Goal: Register for event/course

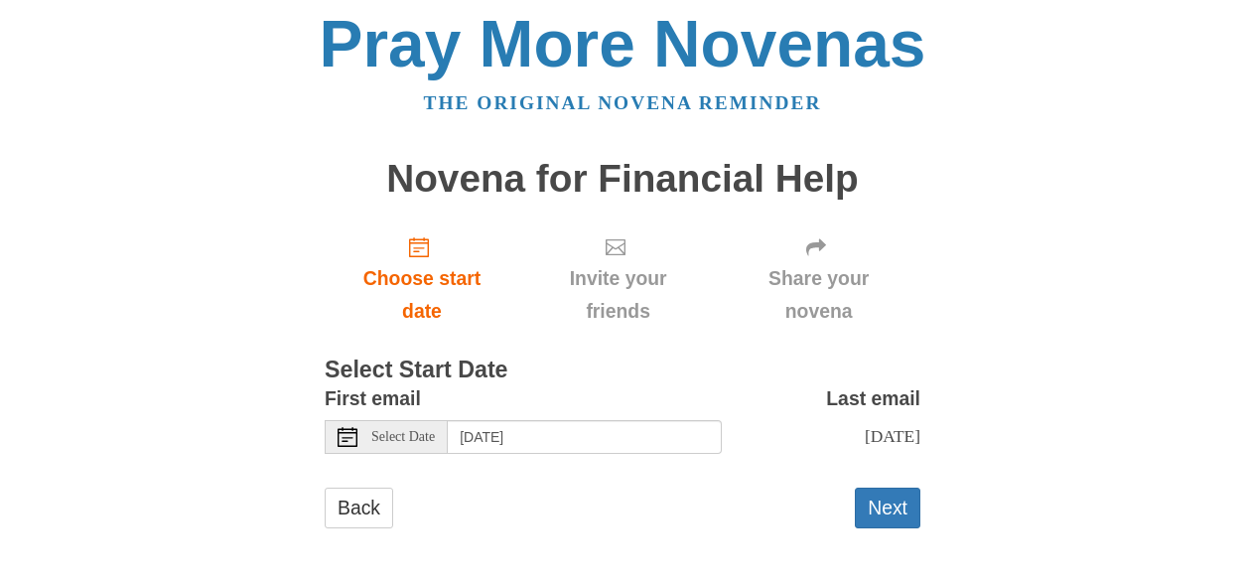
scroll to position [8, 0]
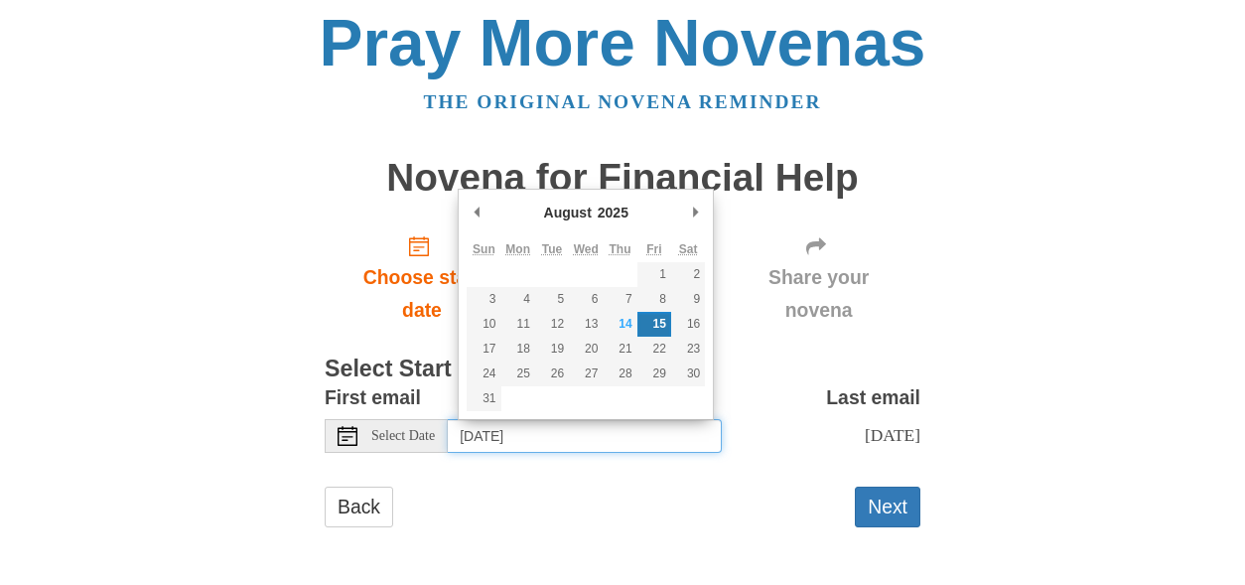
click at [594, 437] on input "[DATE]" at bounding box center [585, 436] width 274 height 34
type input "[DATE]"
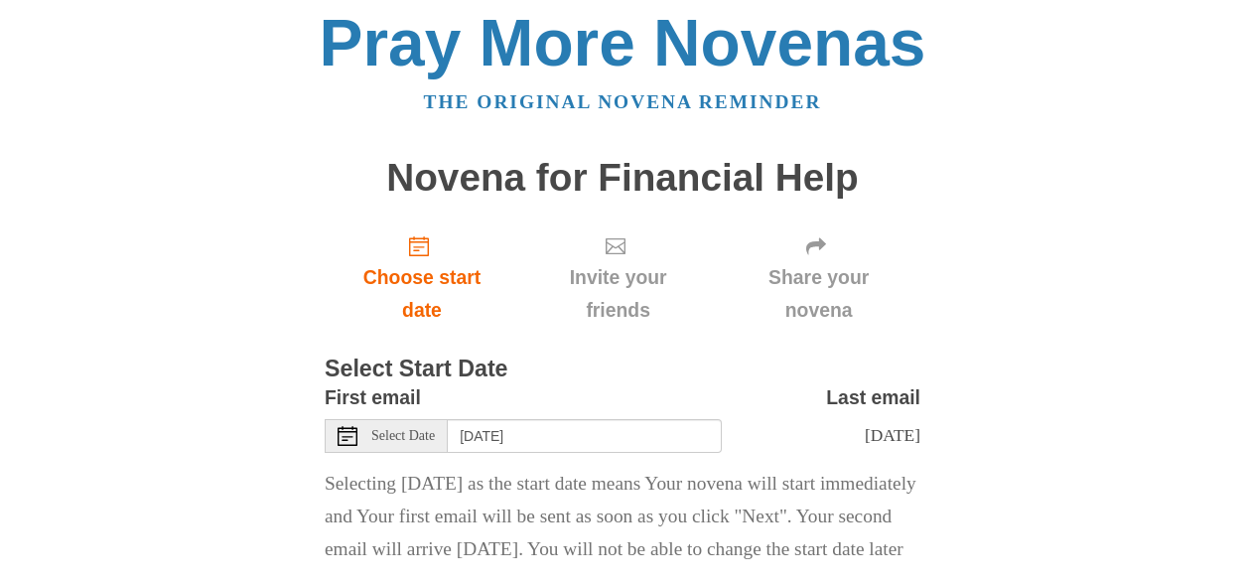
click at [1011, 388] on div "Pray More Novenas The original novena reminder Novena for Financial Help Choose…" at bounding box center [623, 337] width 1162 height 691
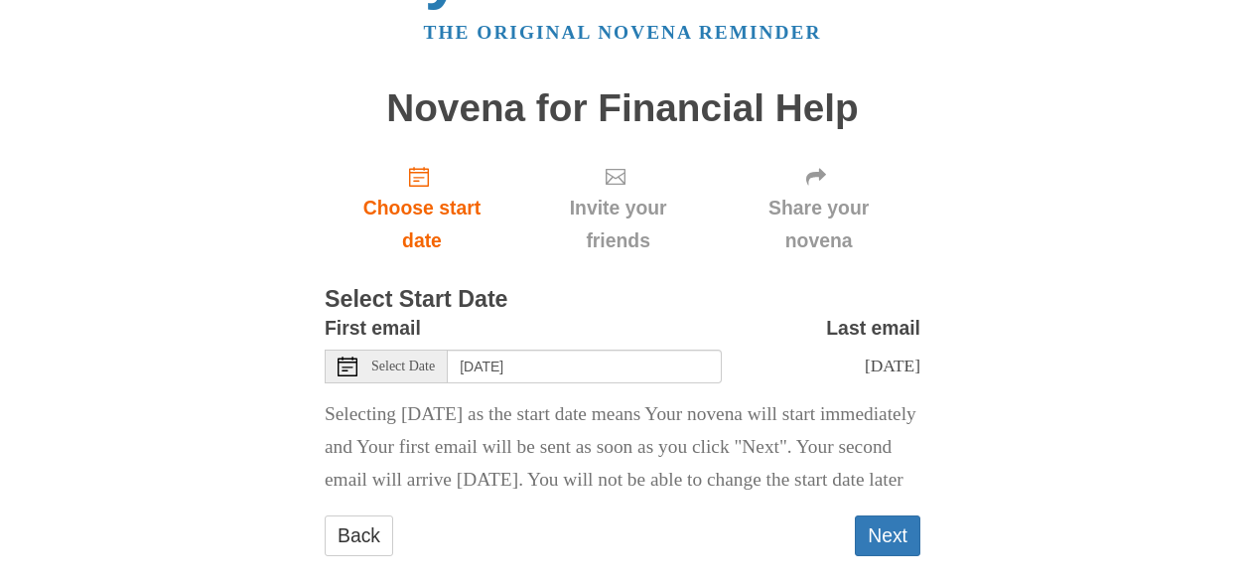
scroll to position [139, 0]
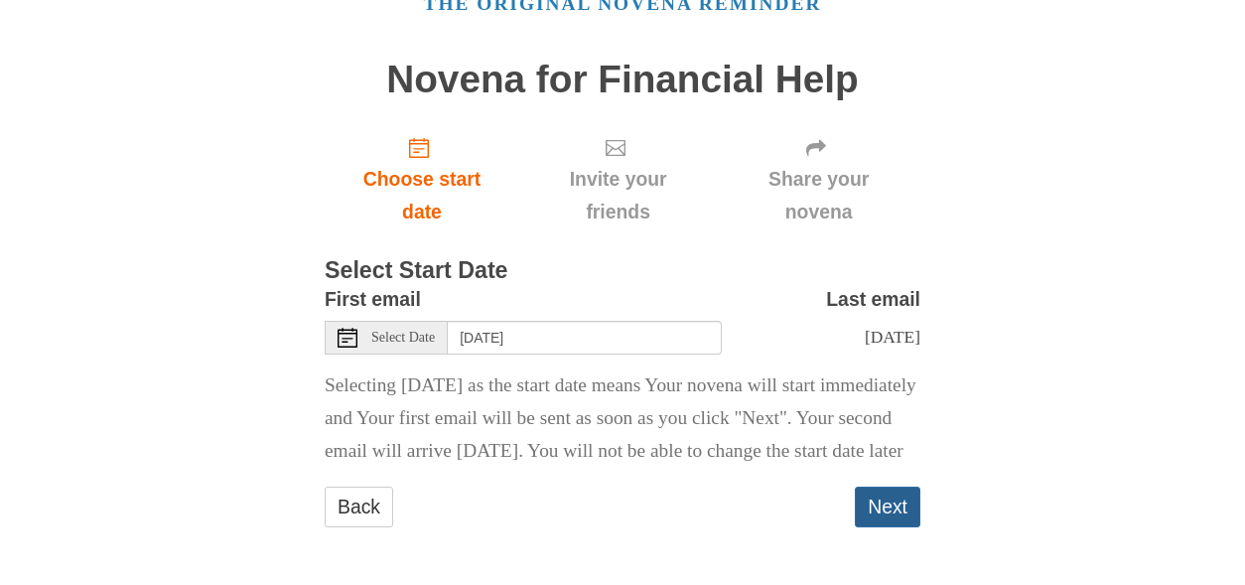
click at [873, 495] on button "Next" at bounding box center [888, 506] width 66 height 41
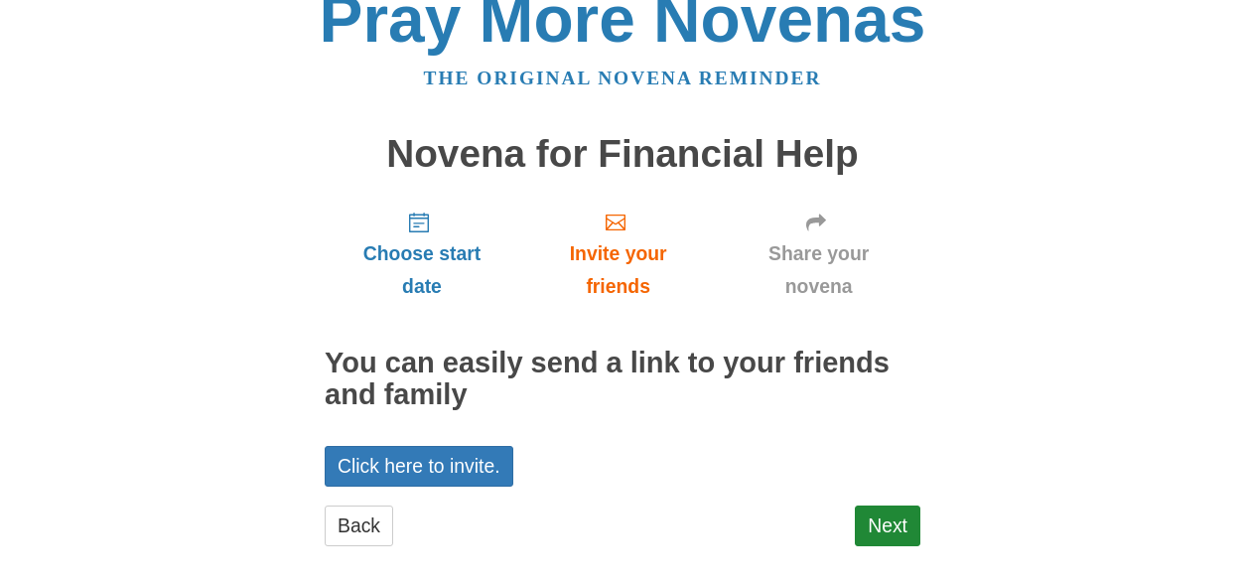
scroll to position [50, 0]
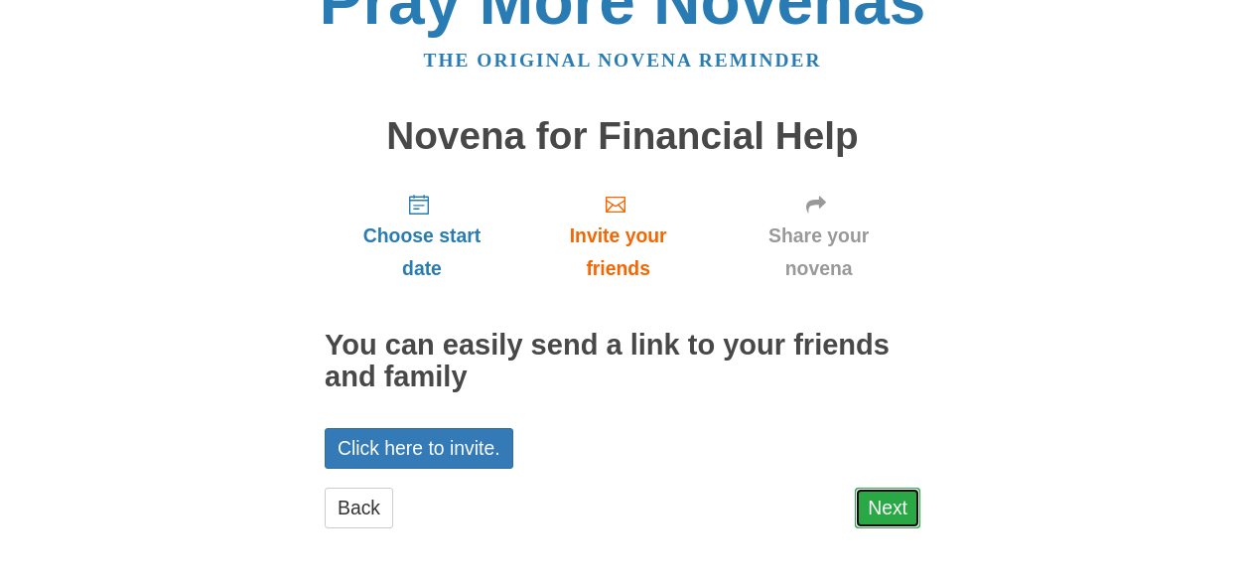
click at [891, 513] on link "Next" at bounding box center [888, 507] width 66 height 41
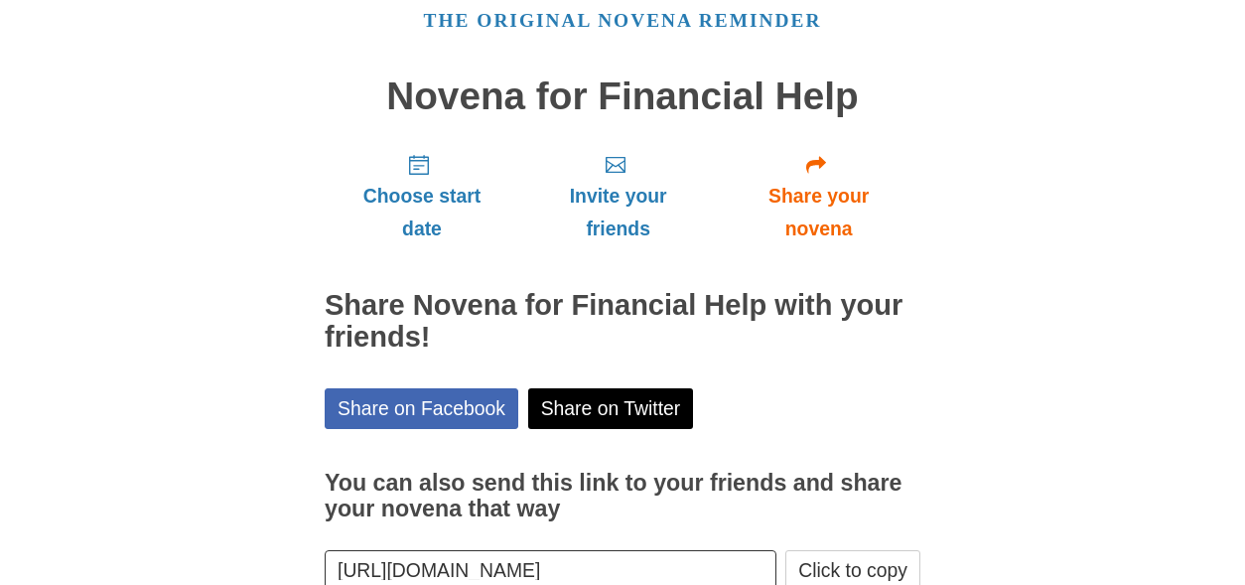
scroll to position [199, 0]
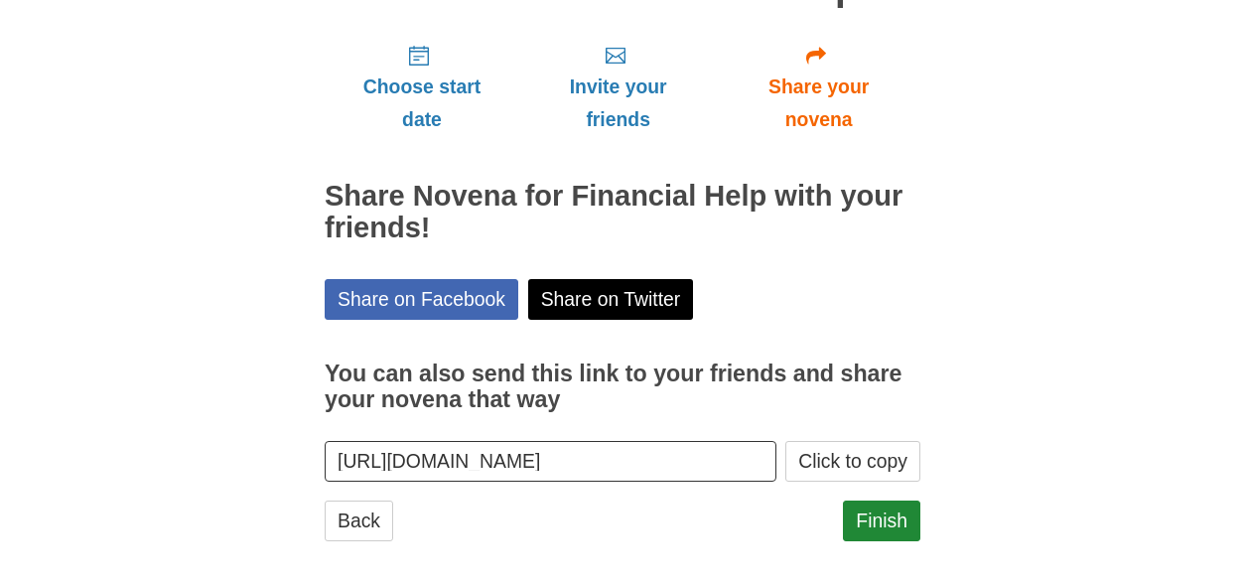
click at [1003, 335] on div "Pray More Novenas The original novena reminder Novena for Financial Help Choose…" at bounding box center [623, 199] width 1162 height 797
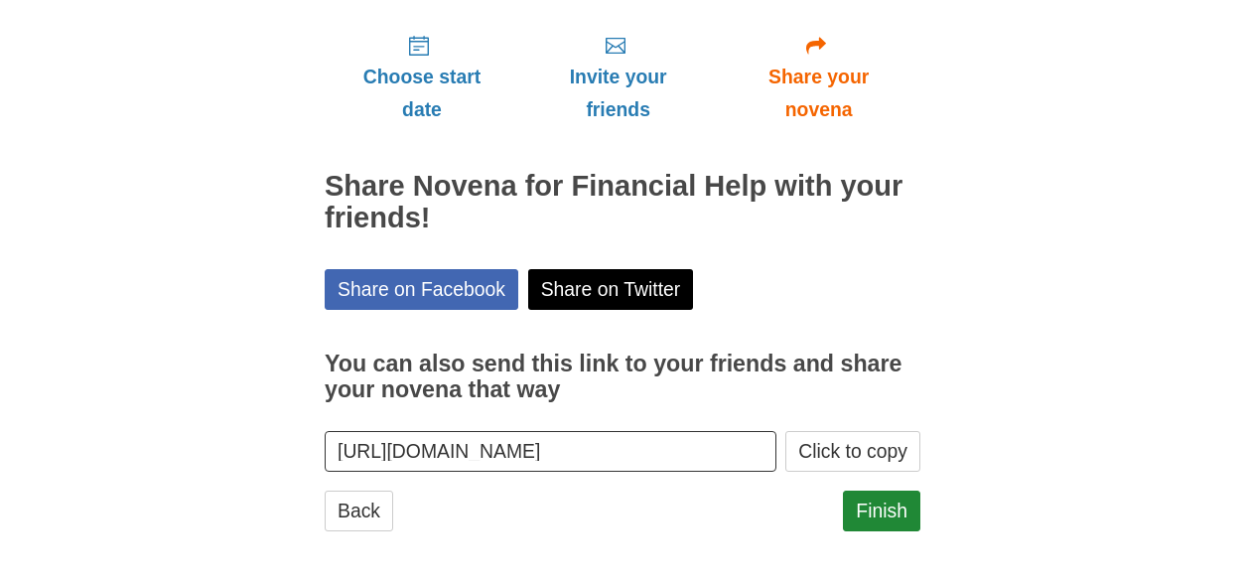
scroll to position [210, 0]
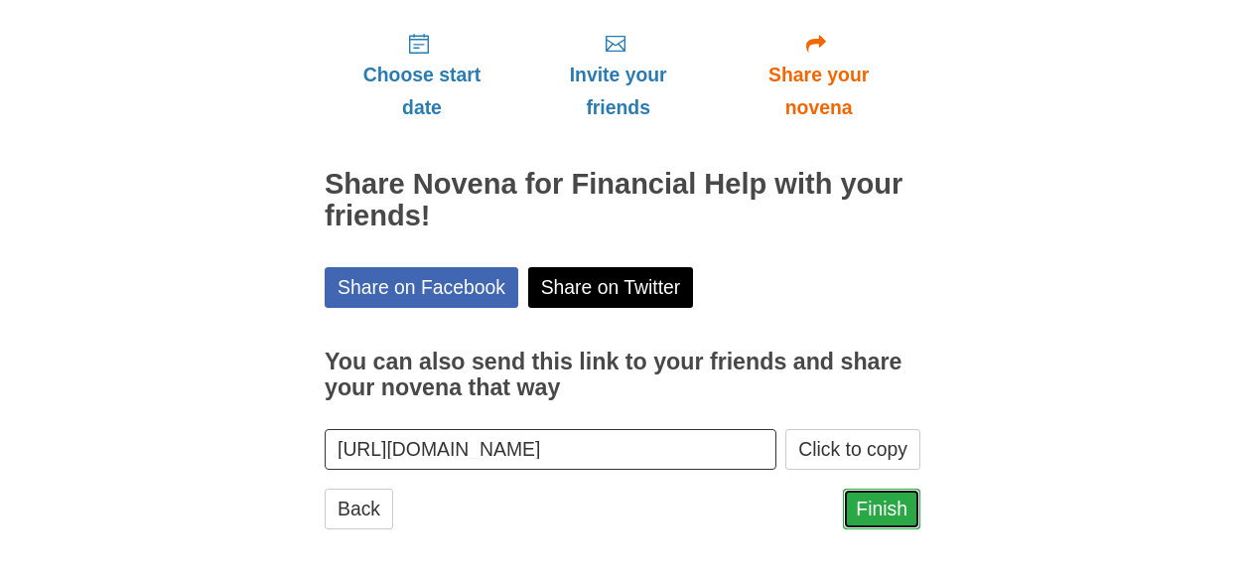
click at [884, 502] on link "Finish" at bounding box center [881, 508] width 77 height 41
